Goal: Find specific page/section: Find specific page/section

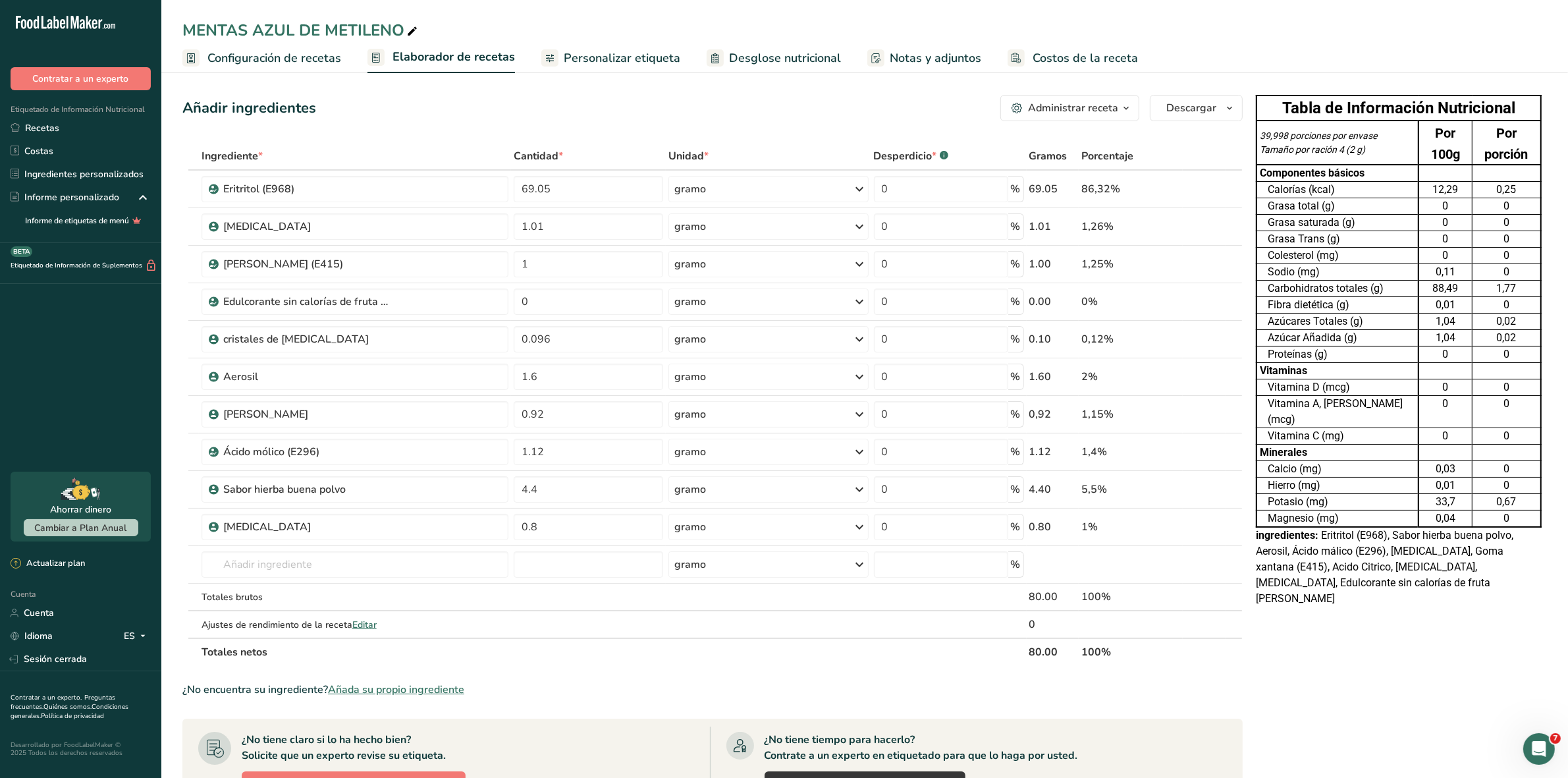
click at [56, 122] on font "Recetas" at bounding box center [42, 128] width 35 height 13
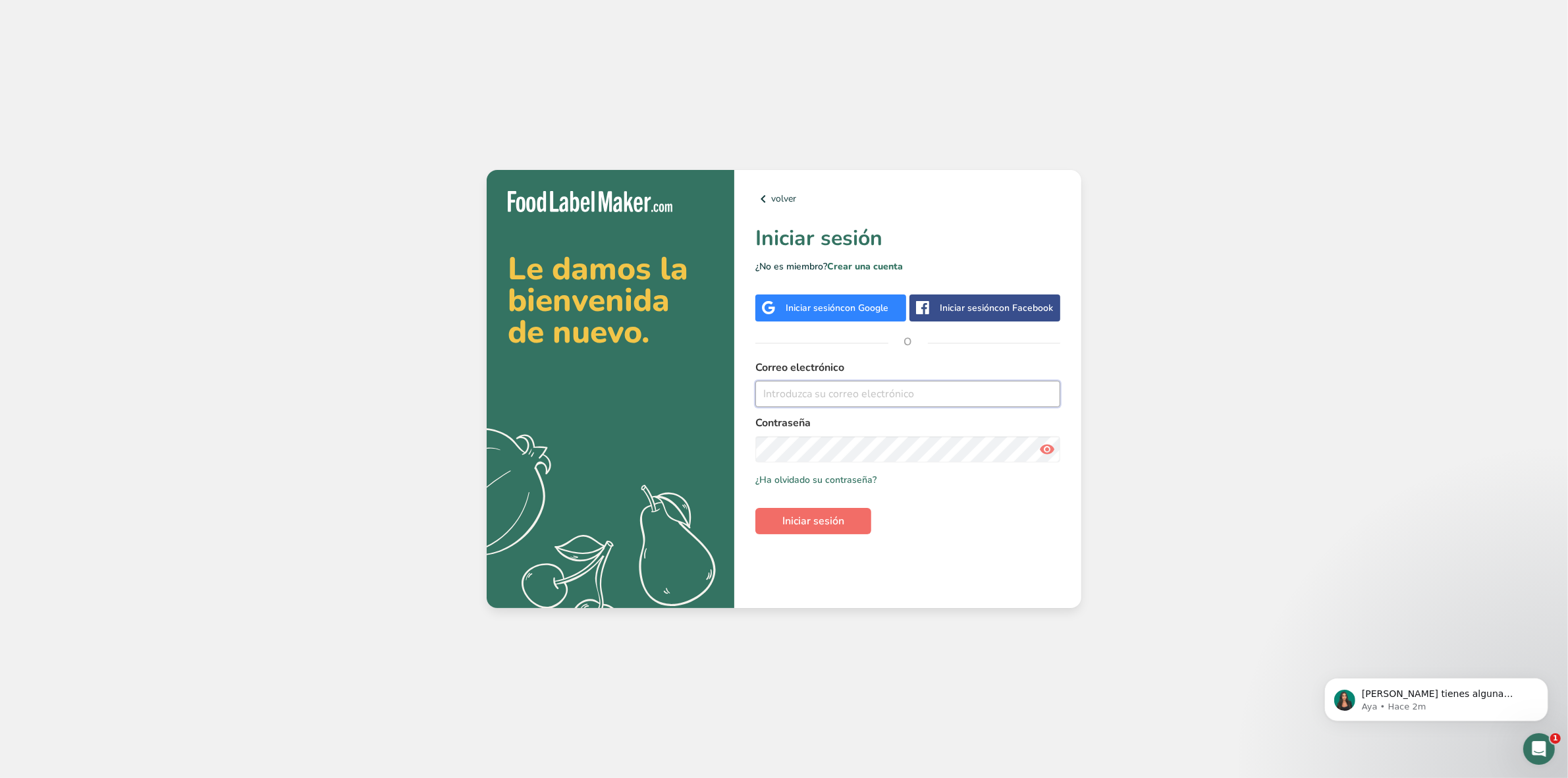
type input "julian.zamora@gmail.com"
click at [800, 520] on span "Iniciar sesión" at bounding box center [813, 521] width 62 height 15
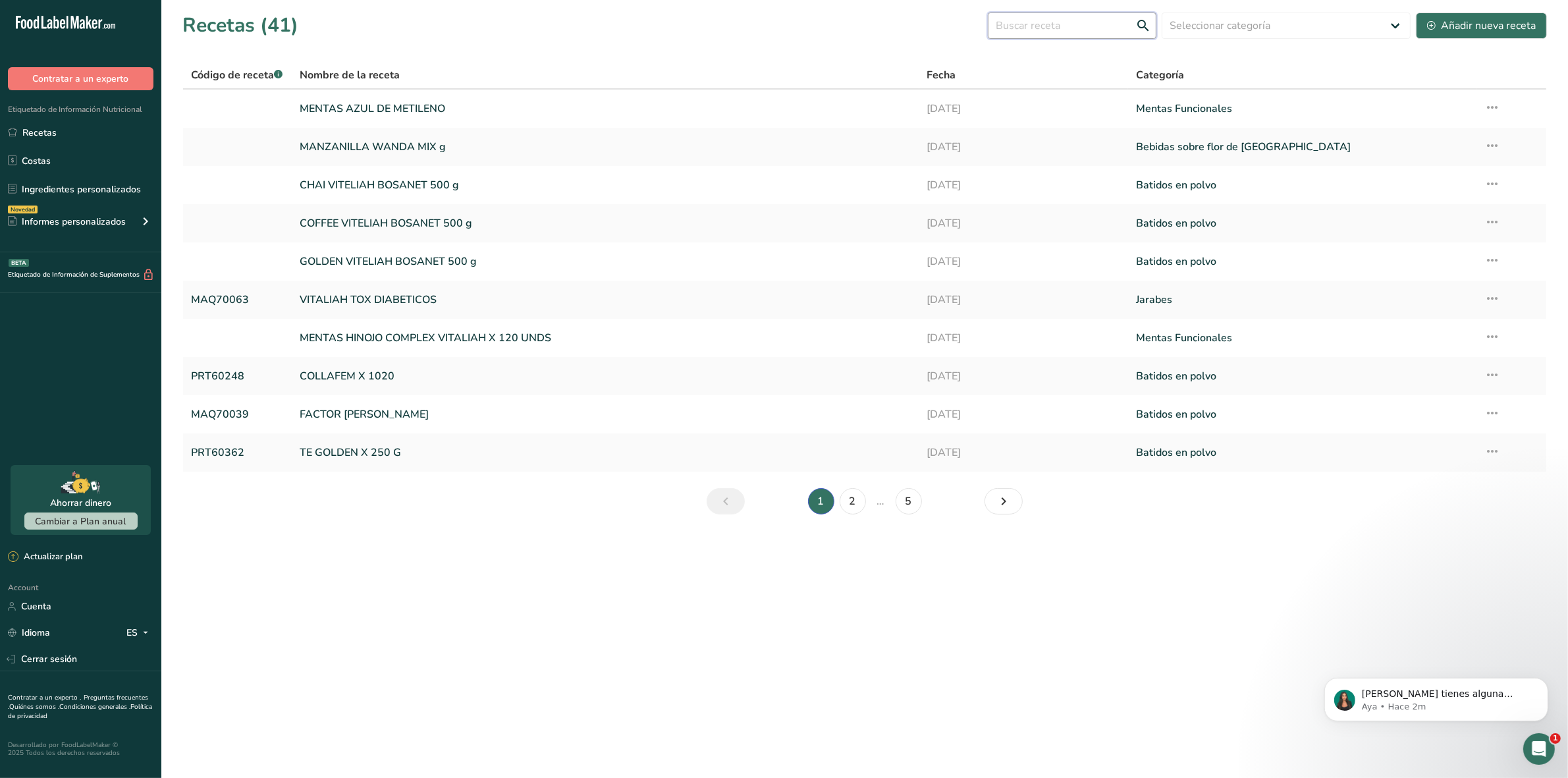
click at [1070, 25] on input "text" at bounding box center [1072, 25] width 168 height 26
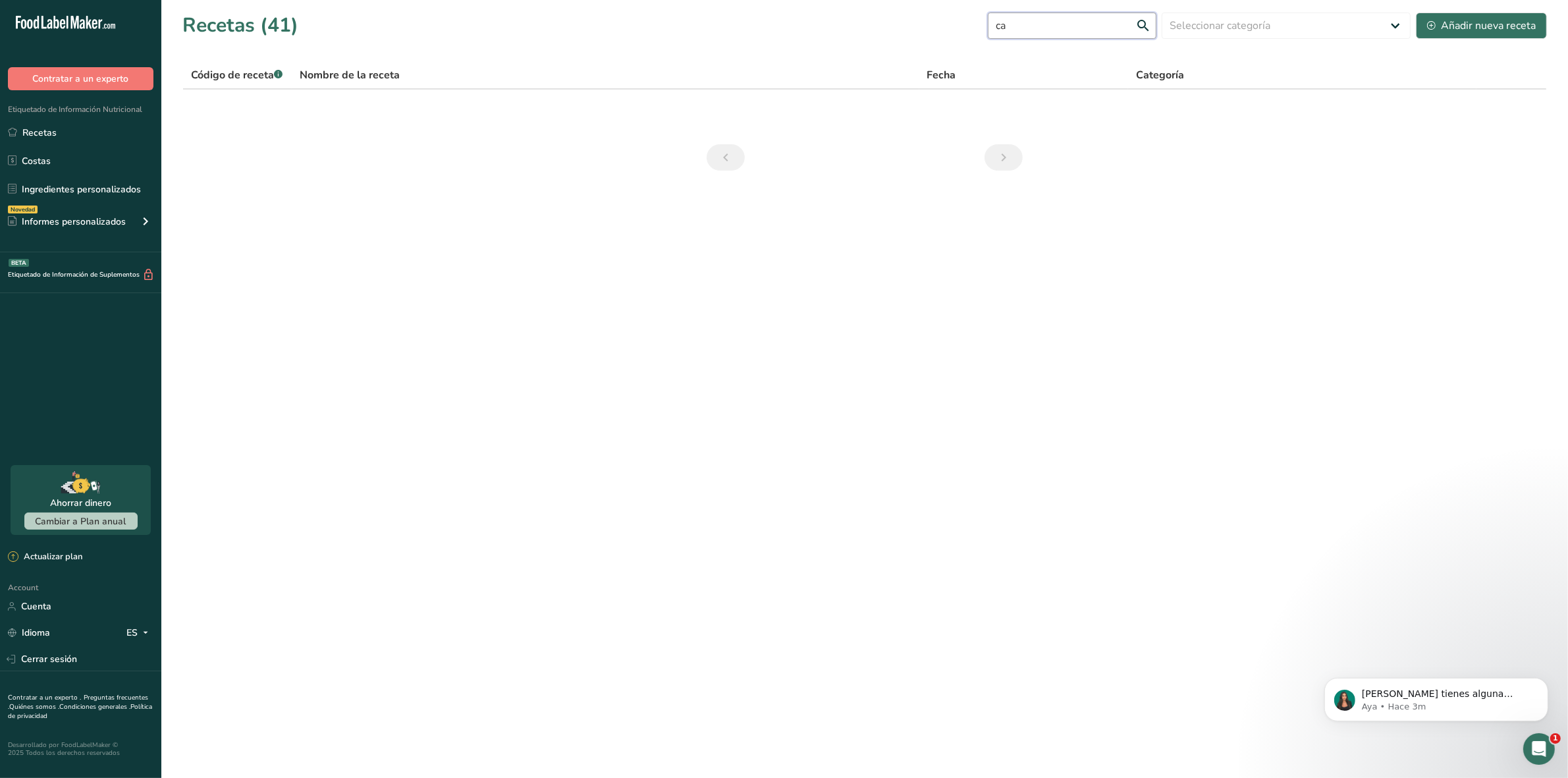
type input "c"
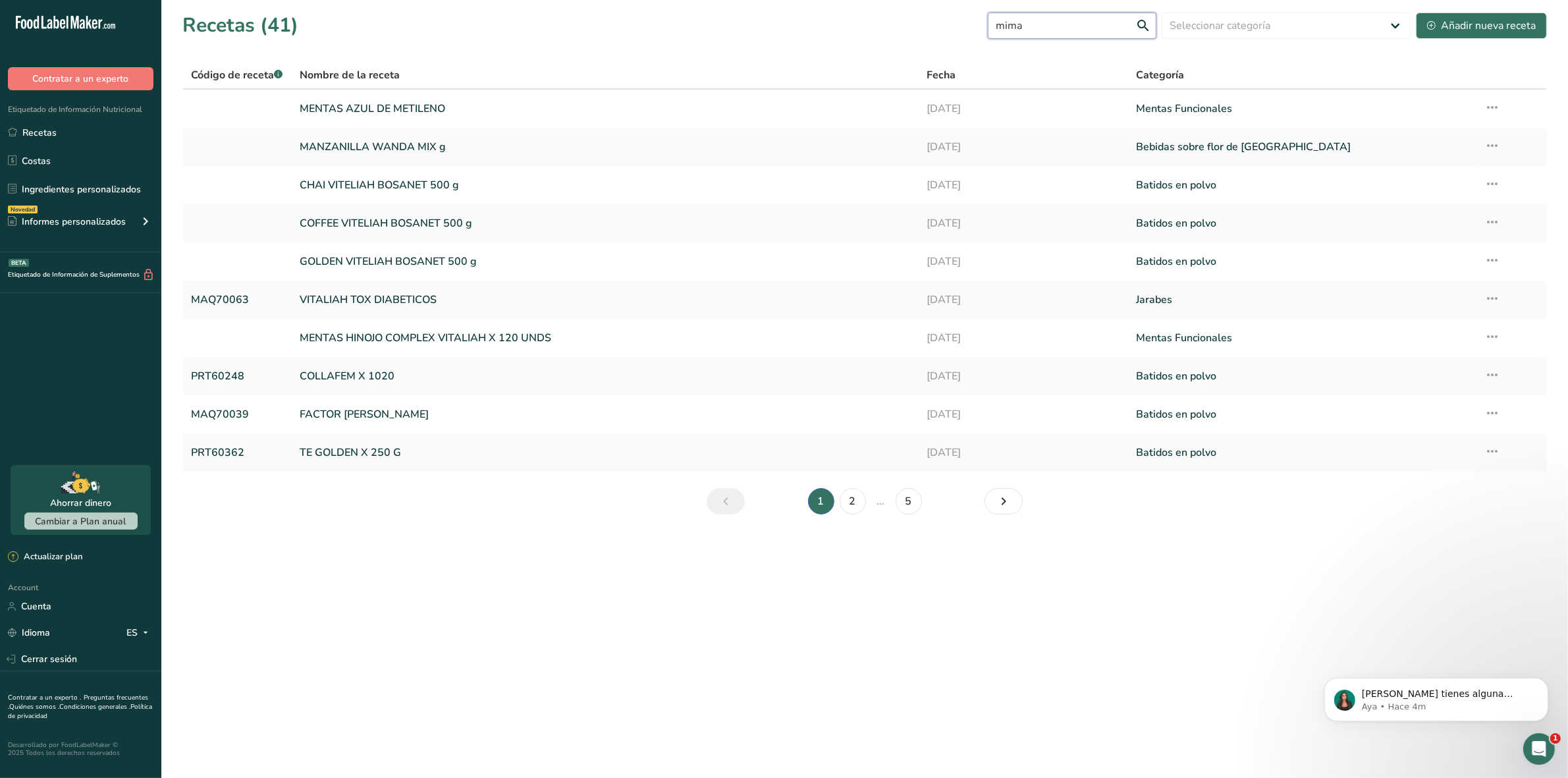
type input "mima"
